Goal: Transaction & Acquisition: Purchase product/service

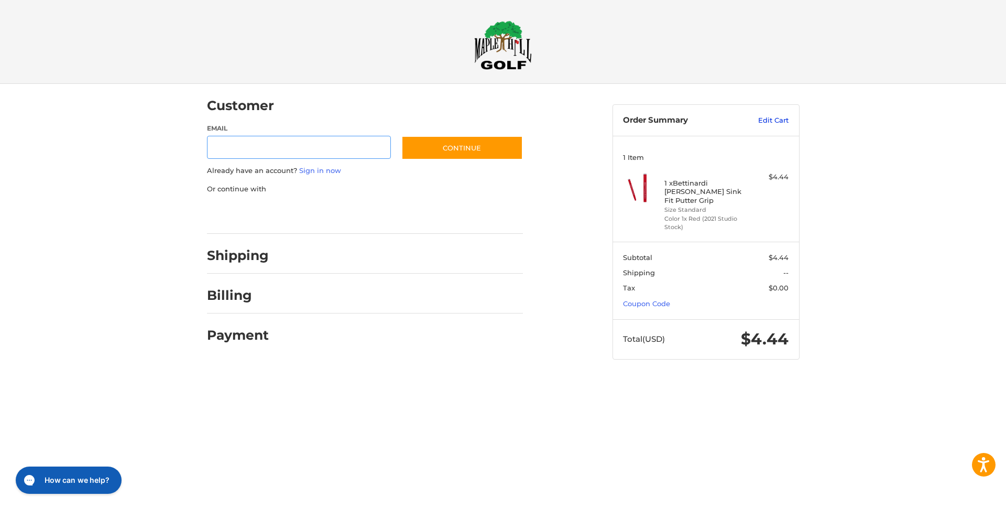
type input "**********"
click at [771, 117] on link "Edit Cart" at bounding box center [762, 120] width 53 height 10
type input "**********"
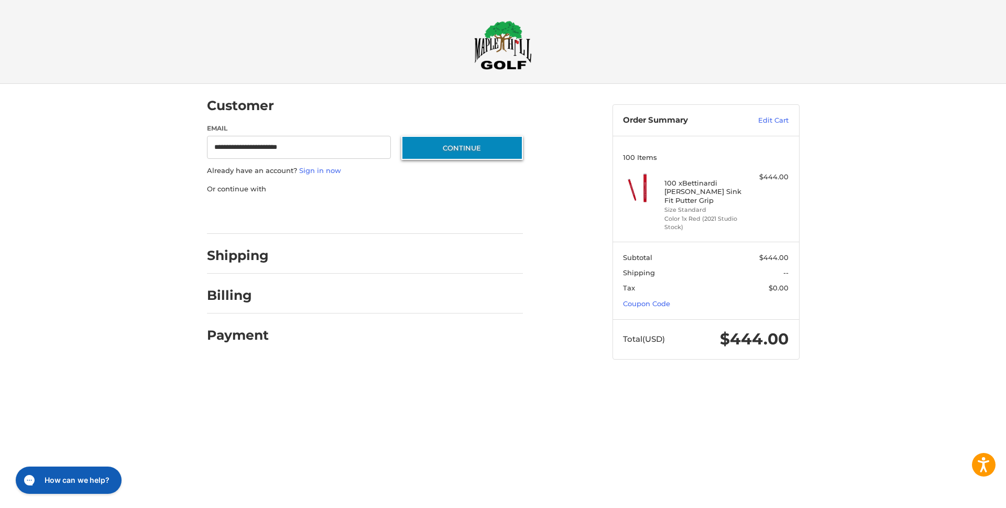
click at [474, 154] on button "Continue" at bounding box center [462, 148] width 122 height 24
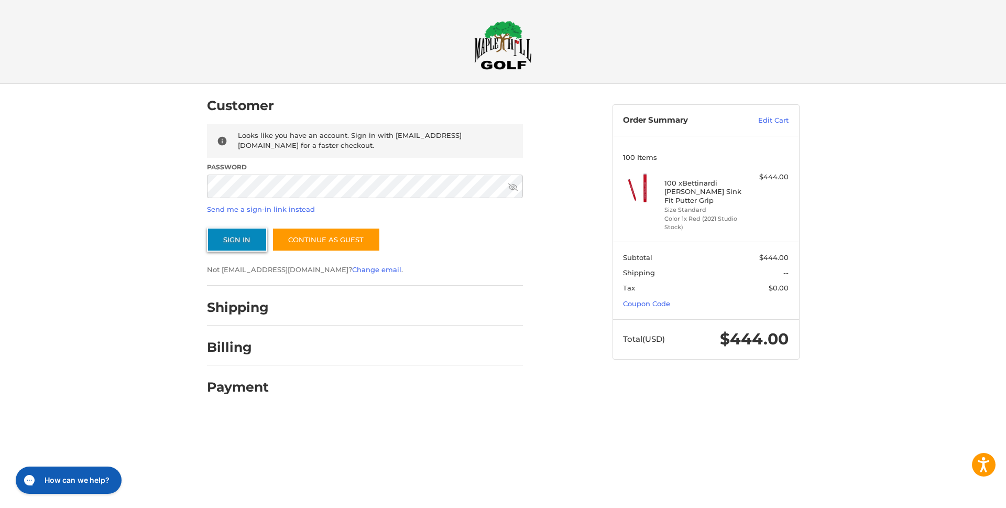
click at [242, 244] on button "Sign In" at bounding box center [237, 239] width 60 height 24
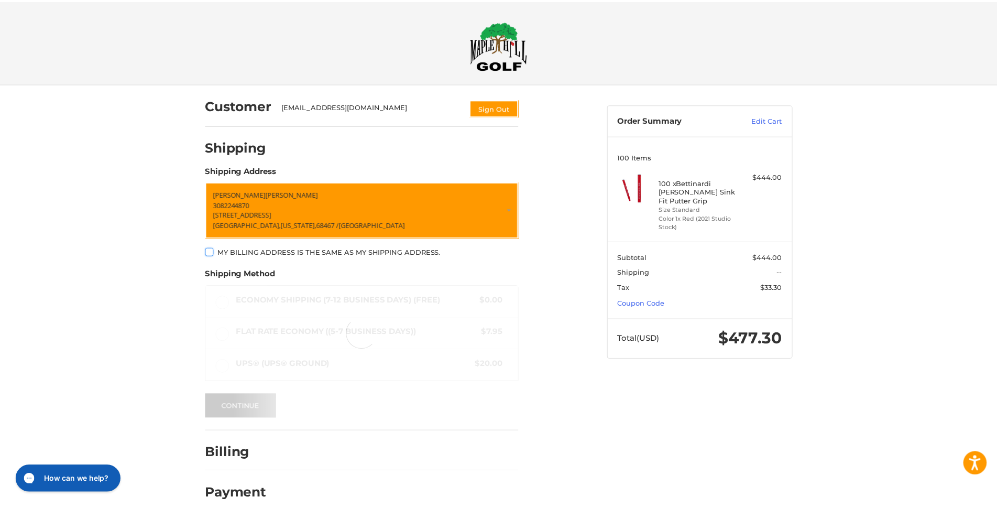
scroll to position [14, 0]
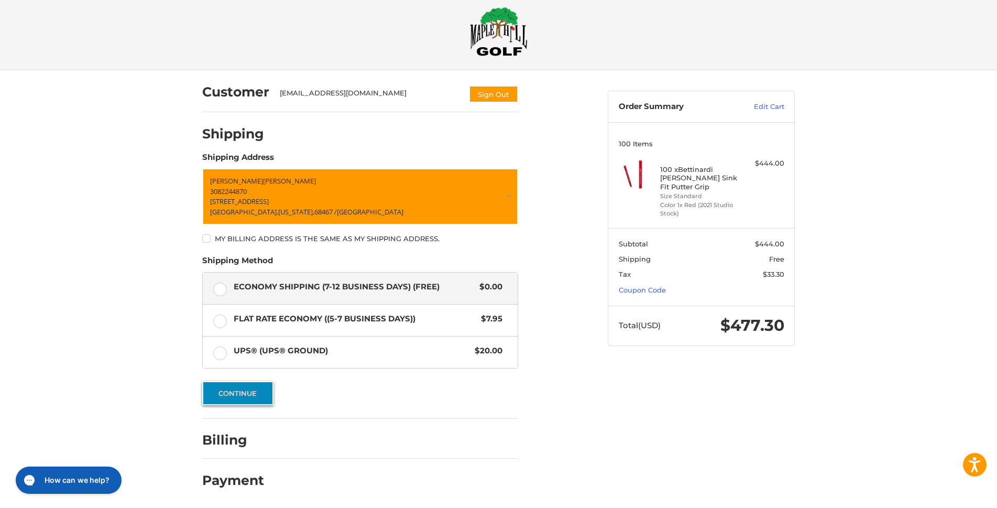
click at [247, 398] on button "Continue" at bounding box center [237, 393] width 71 height 24
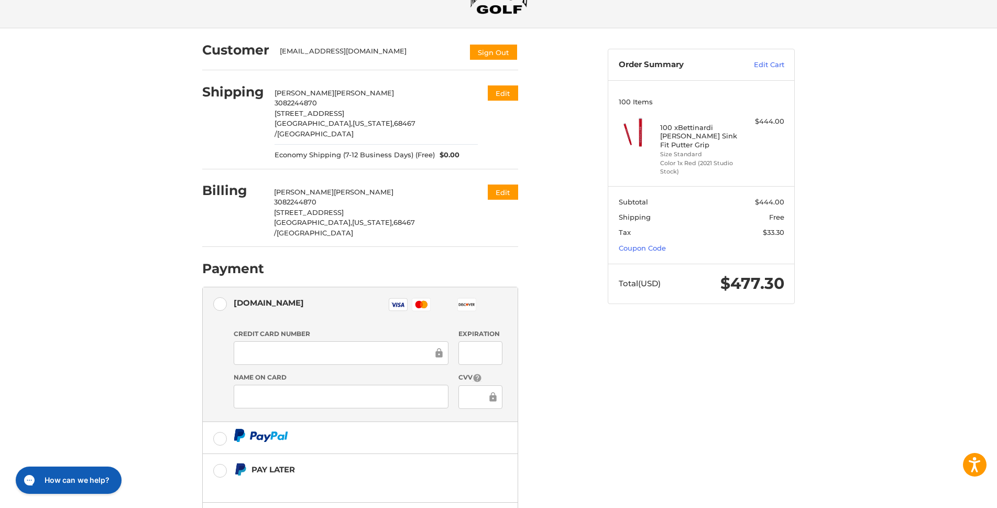
scroll to position [54, 0]
click at [295, 342] on div at bounding box center [341, 354] width 215 height 24
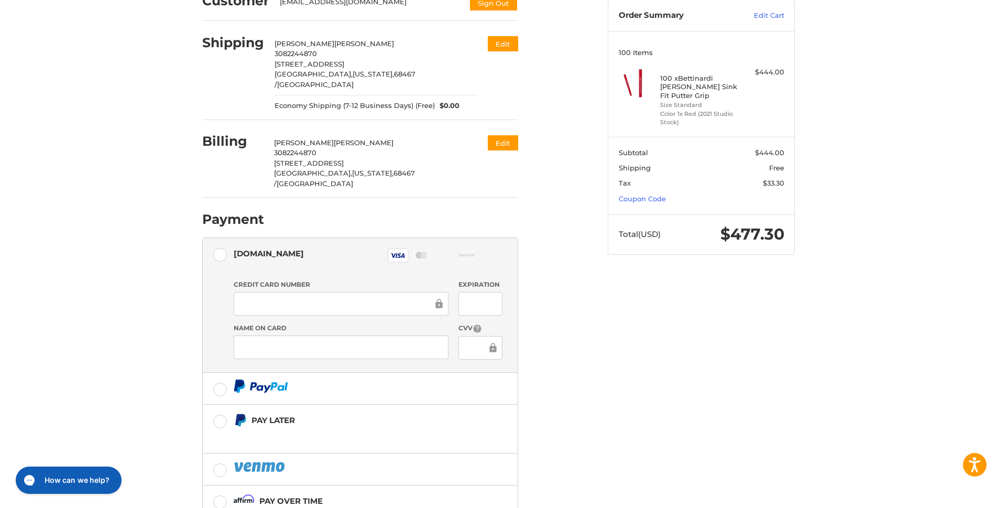
scroll to position [159, 0]
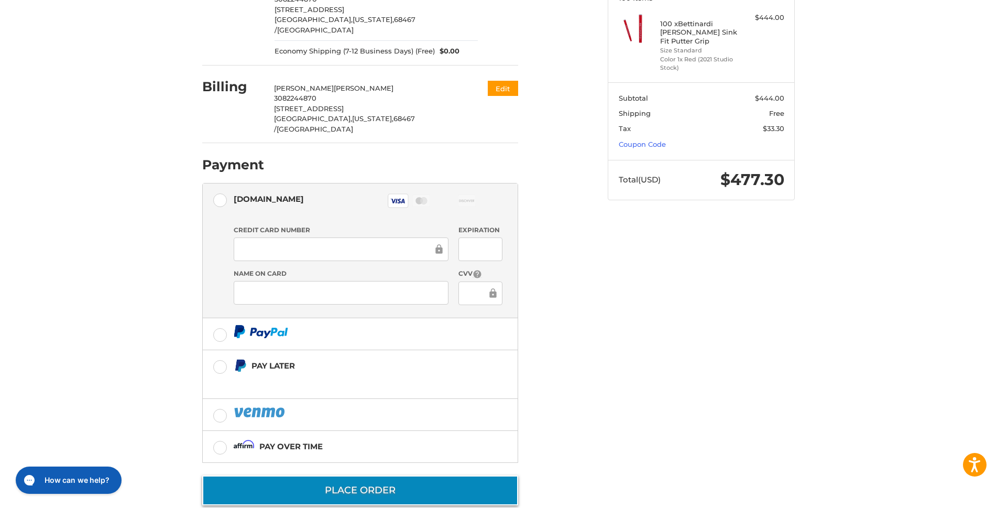
click at [349, 475] on button "Place Order" at bounding box center [360, 490] width 316 height 30
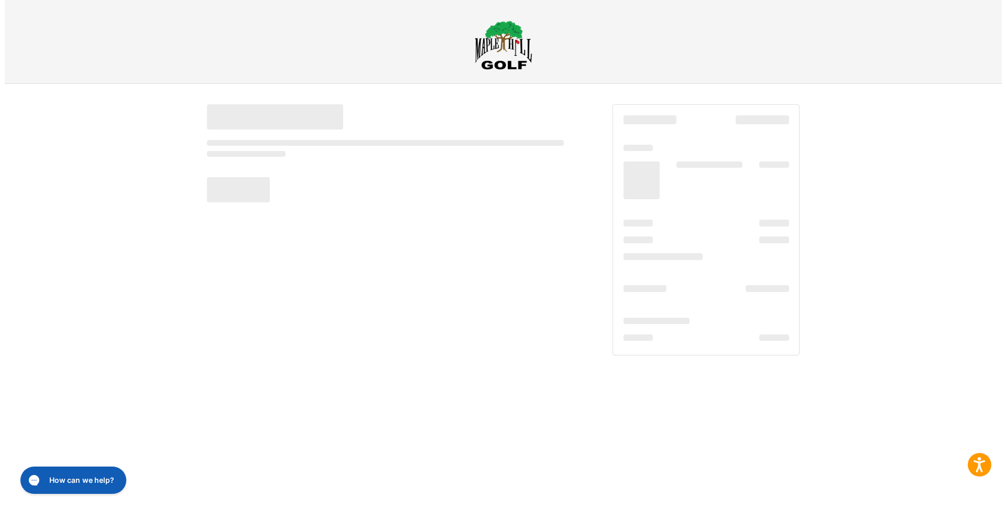
scroll to position [0, 0]
